Goal: Information Seeking & Learning: Learn about a topic

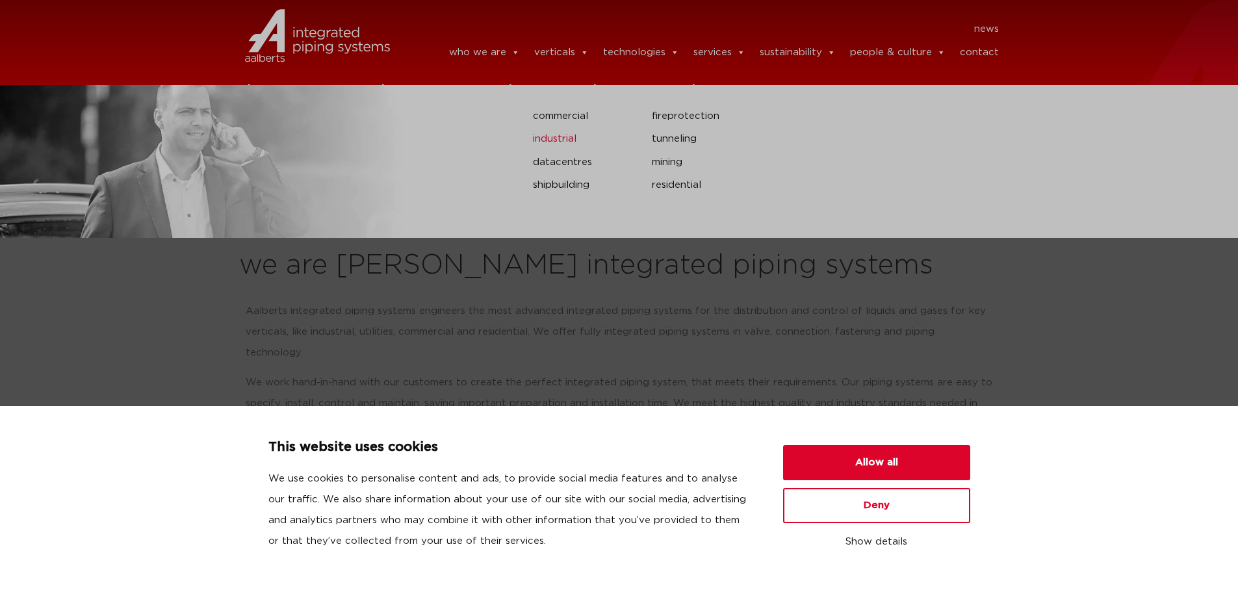
click at [570, 142] on link "industrial" at bounding box center [582, 139] width 99 height 17
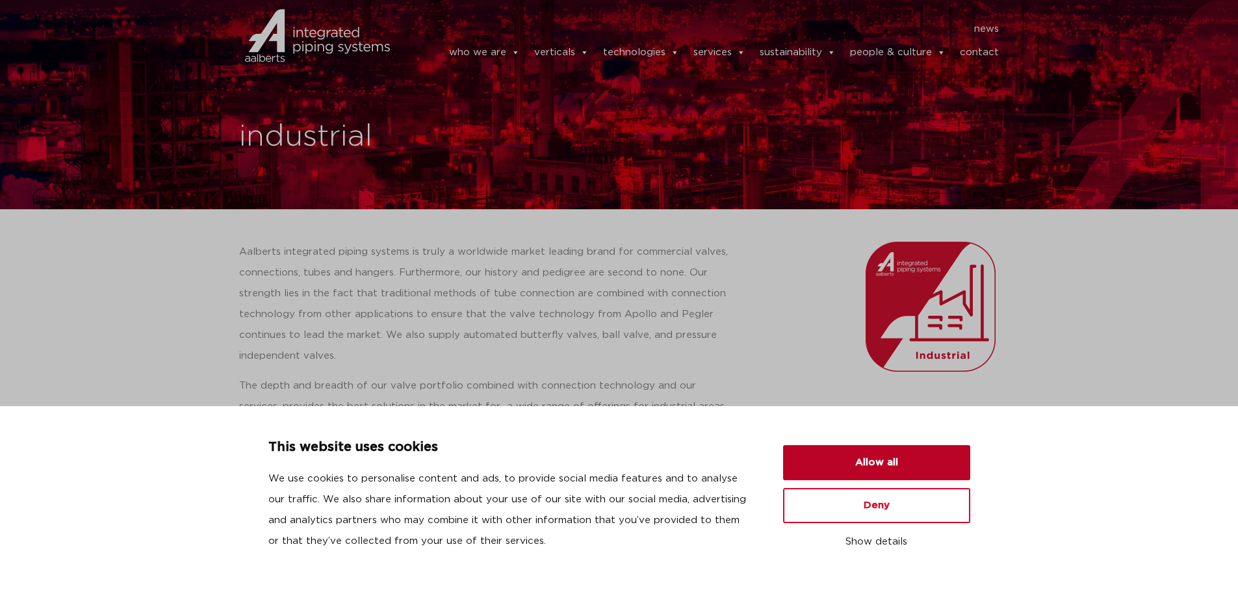
click at [888, 461] on button "Allow all" at bounding box center [876, 462] width 187 height 35
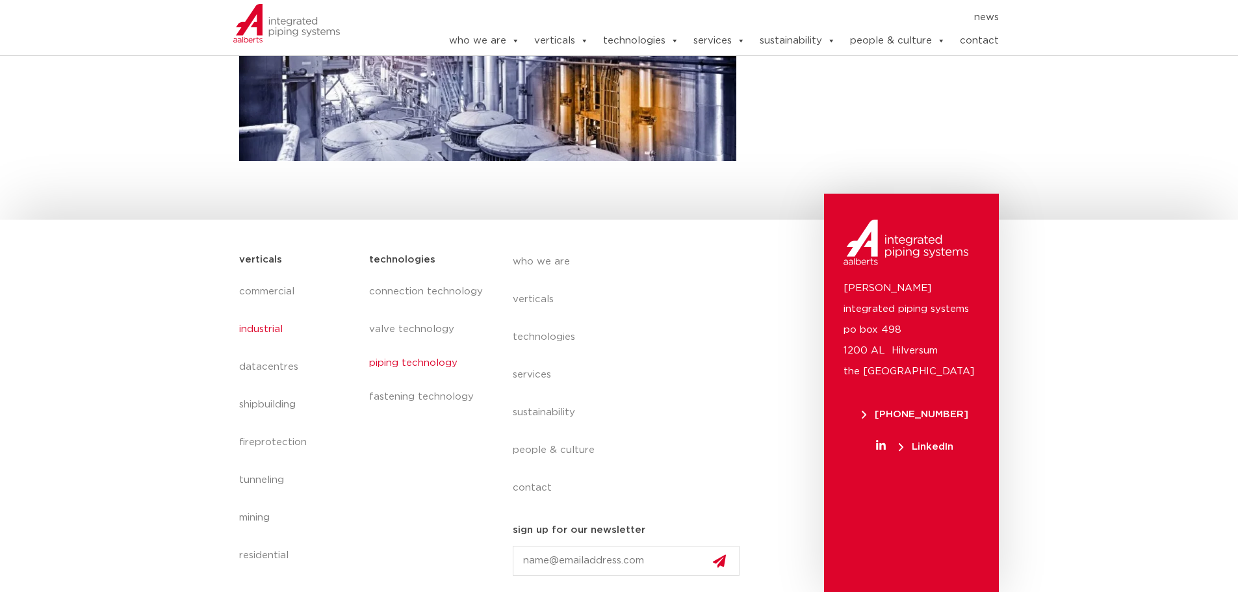
scroll to position [420, 0]
click at [271, 295] on link "commercial" at bounding box center [298, 287] width 118 height 30
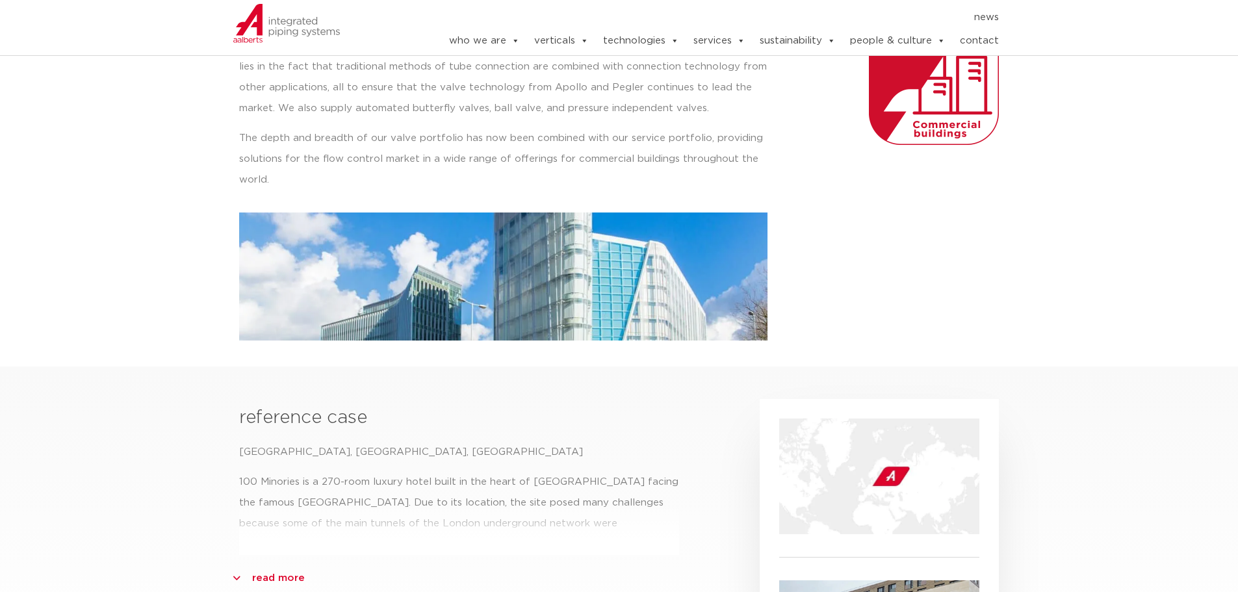
scroll to position [390, 0]
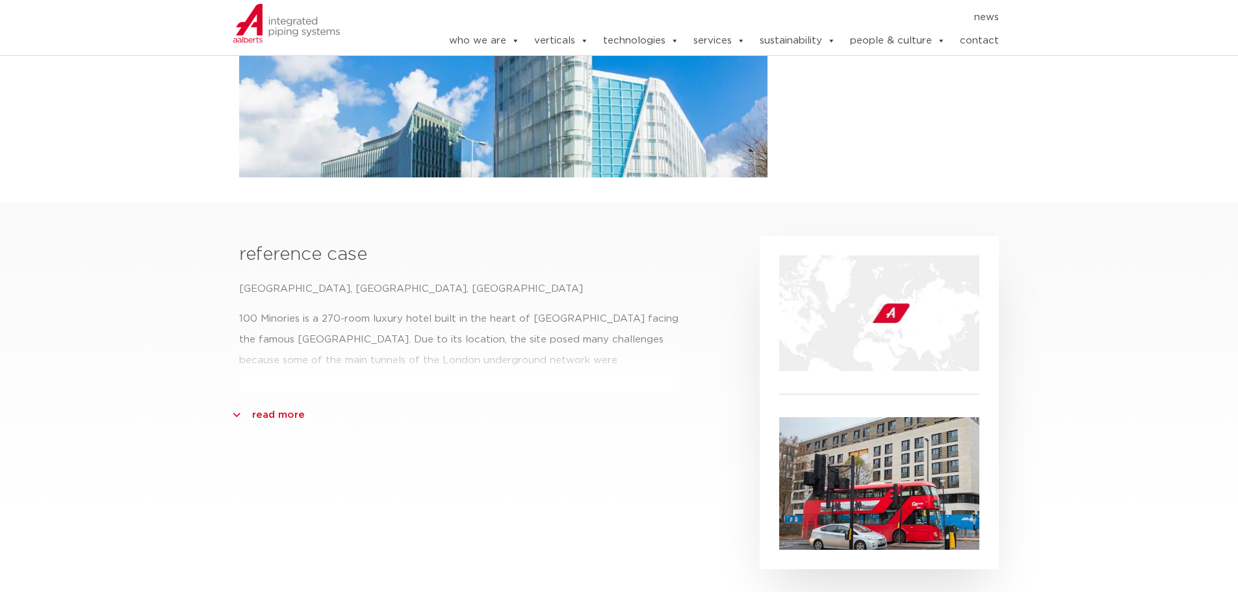
click at [266, 413] on link "read more" at bounding box center [278, 415] width 53 height 21
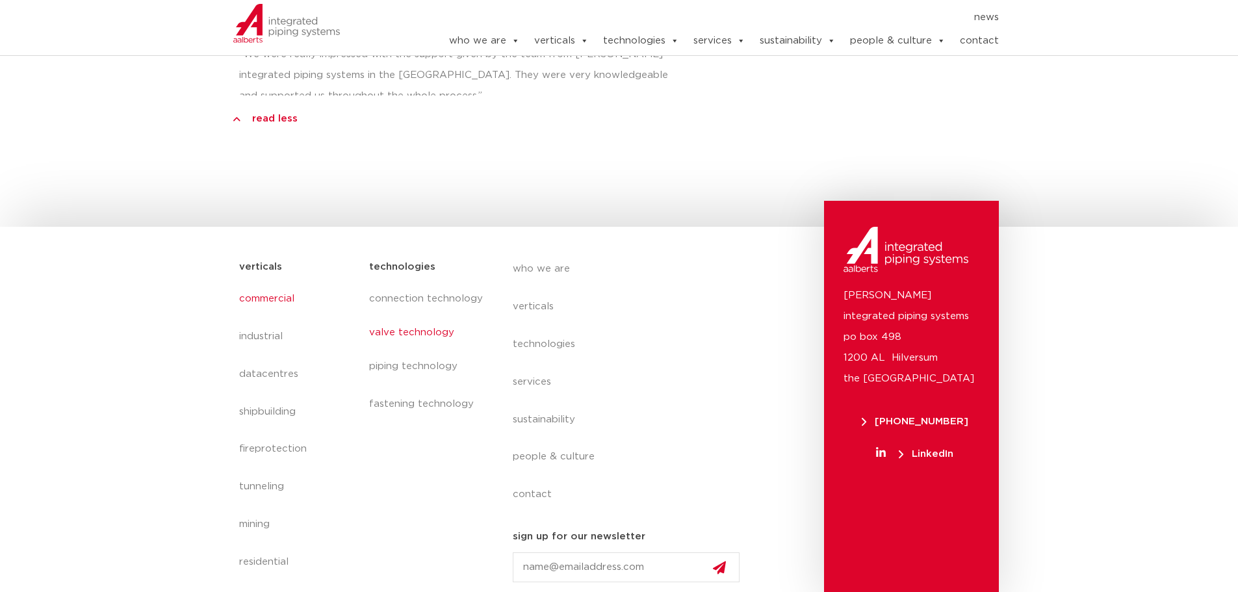
scroll to position [1146, 0]
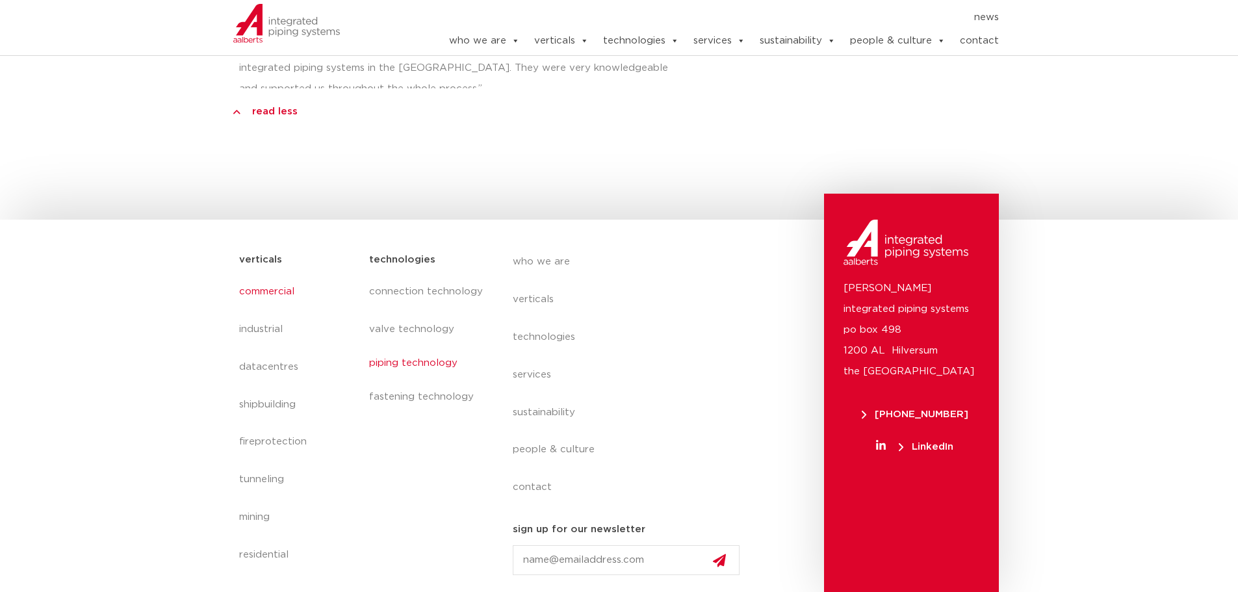
click at [412, 361] on link "piping technology" at bounding box center [427, 363] width 117 height 30
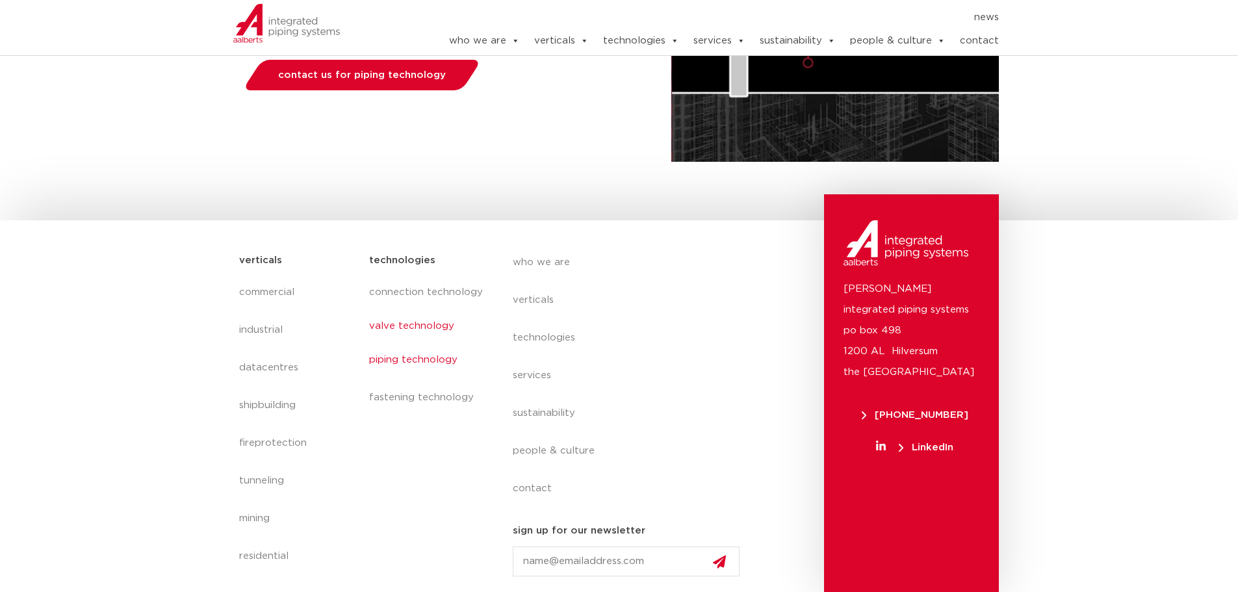
scroll to position [311, 0]
click at [435, 337] on link "valve technology" at bounding box center [427, 326] width 117 height 30
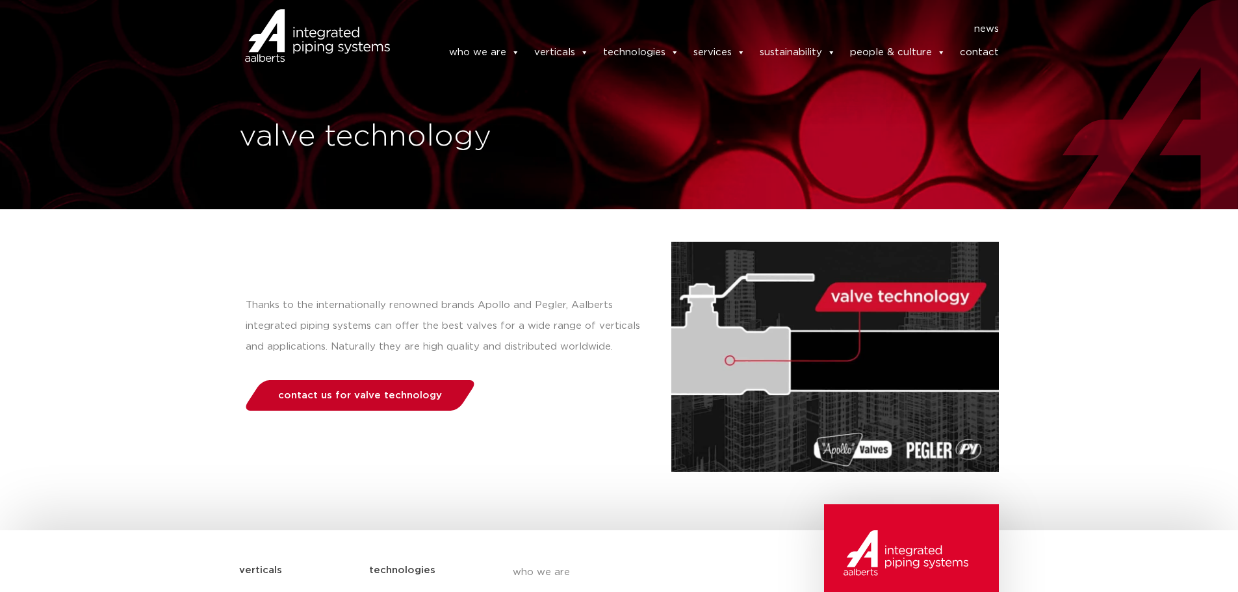
click at [424, 392] on span "contact us for valve technology" at bounding box center [360, 395] width 164 height 10
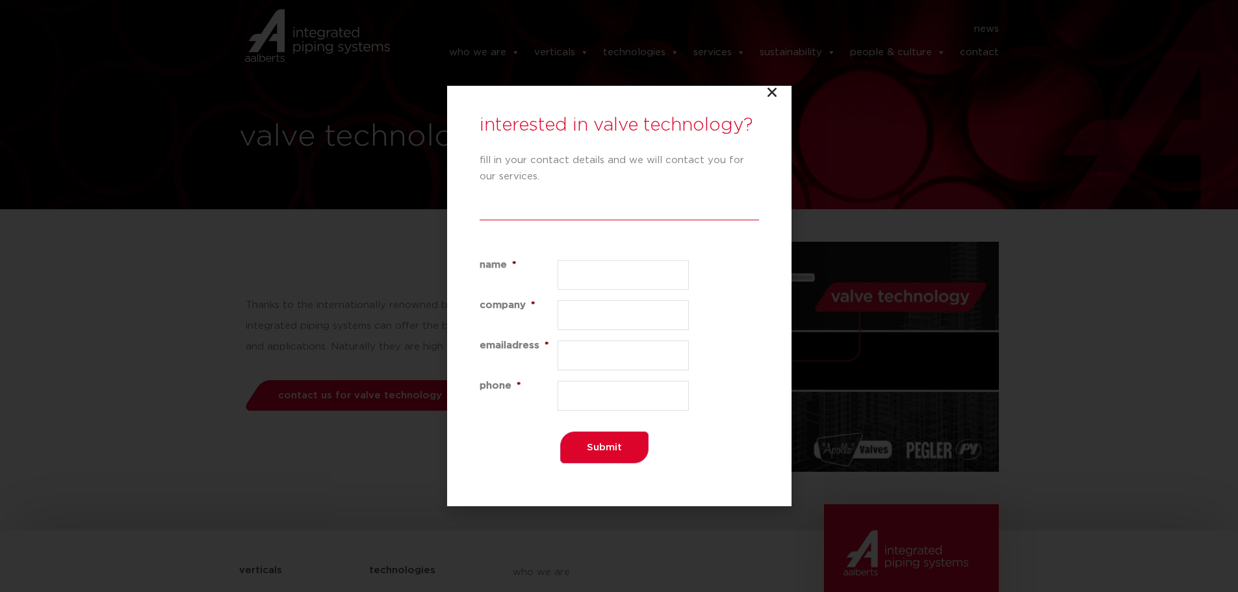
click at [769, 95] on icon "Close" at bounding box center [771, 92] width 13 height 13
